Goal: Book appointment/travel/reservation

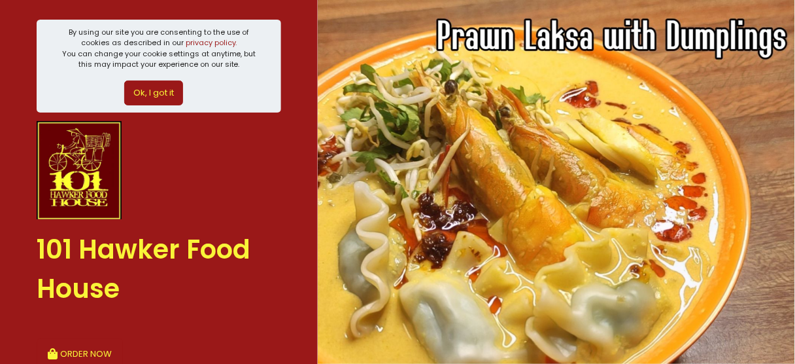
click at [145, 94] on button "Ok, I got it" at bounding box center [153, 92] width 59 height 25
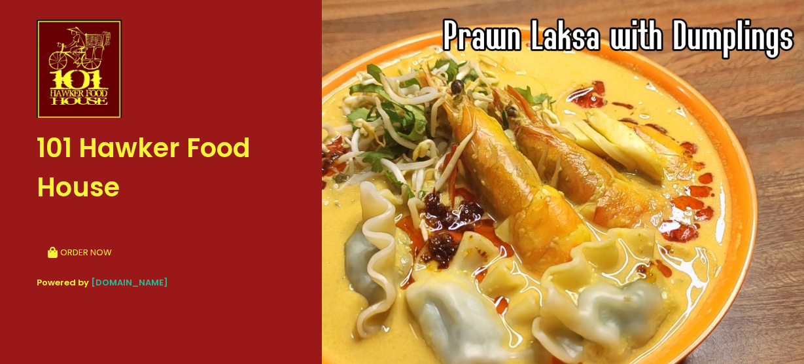
click at [60, 100] on img at bounding box center [79, 69] width 85 height 98
click at [132, 234] on div "ORDER NOW" at bounding box center [161, 247] width 249 height 42
click at [78, 252] on button "ORDER NOW" at bounding box center [80, 252] width 86 height 31
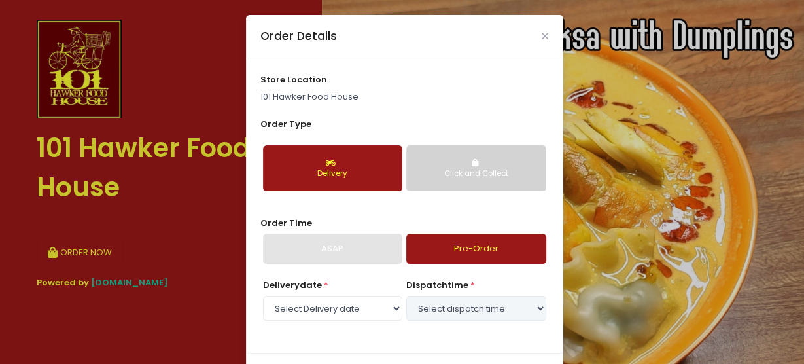
select select "[DATE]"
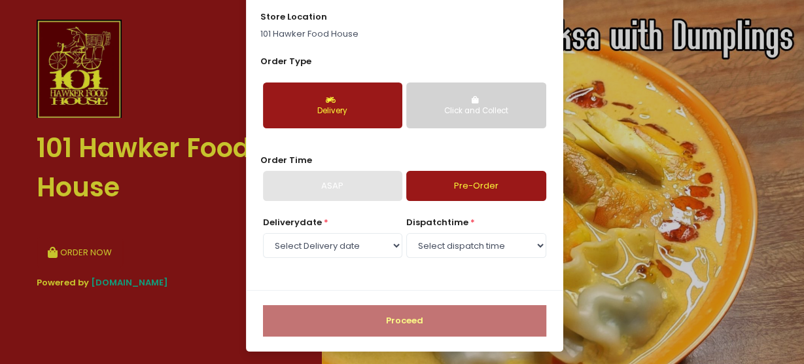
scroll to position [63, 0]
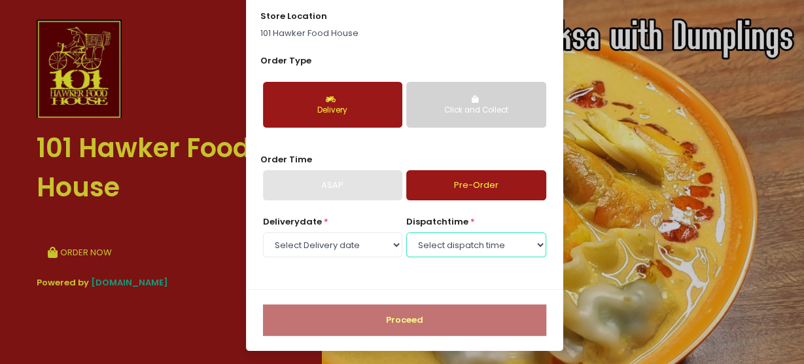
click at [539, 244] on select "Select dispatch time 10:00 AM - 10:30 AM 10:30 AM - 11:00 AM 11:00 AM - 11:30 A…" at bounding box center [475, 244] width 139 height 25
select select "13:30"
click at [406, 232] on select "Select dispatch time 10:00 AM - 10:30 AM 10:30 AM - 11:00 AM 11:00 AM - 11:30 A…" at bounding box center [475, 244] width 139 height 25
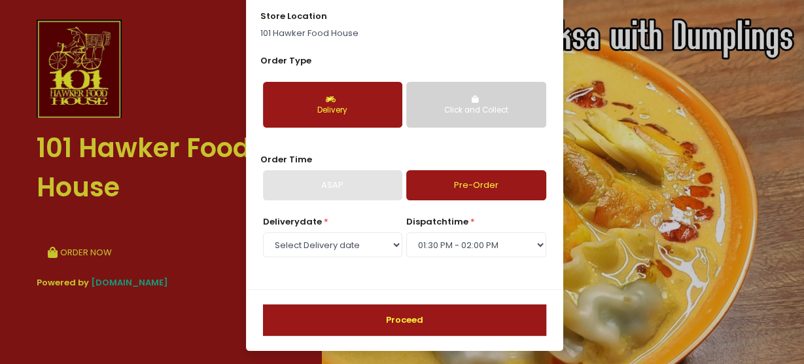
click at [398, 321] on button "Proceed" at bounding box center [404, 319] width 283 height 31
